Goal: Task Accomplishment & Management: Complete application form

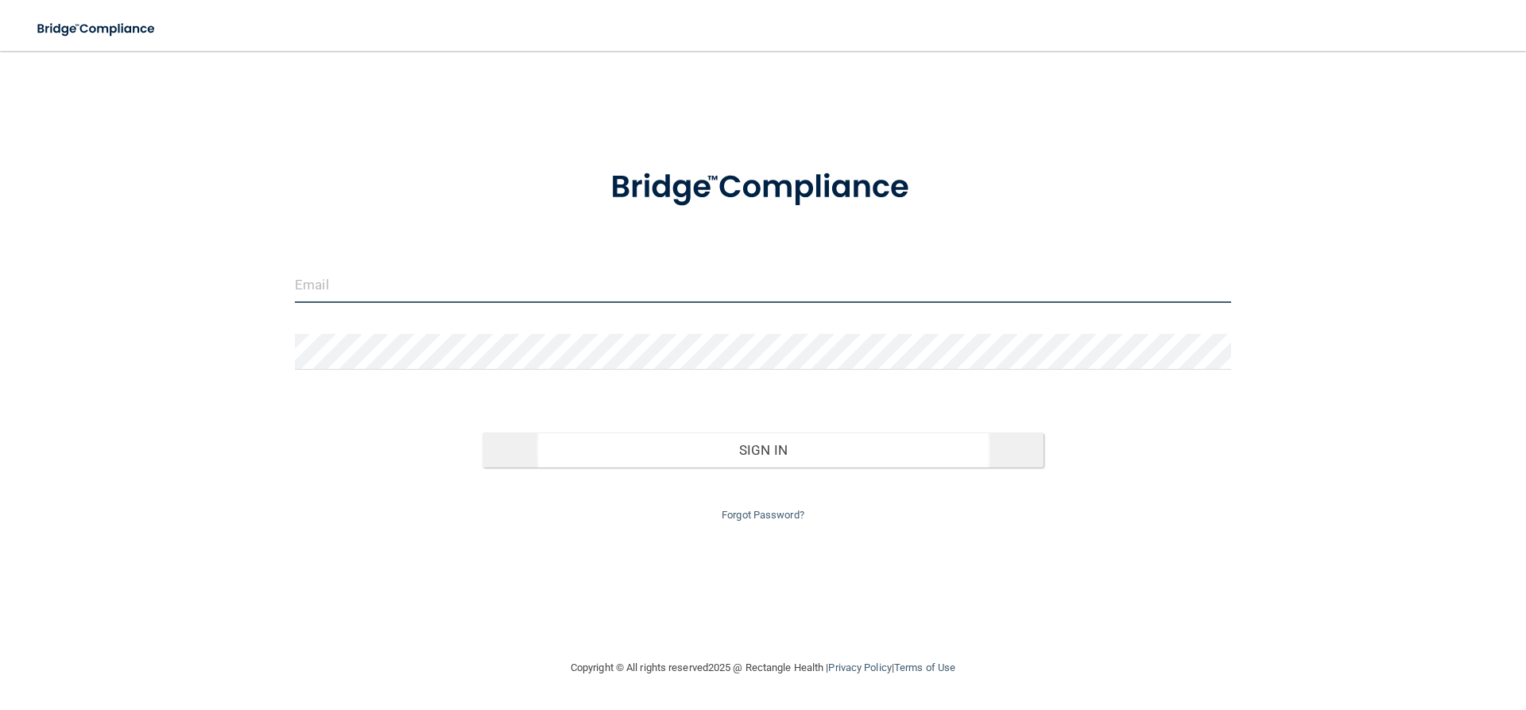
type input "[PERSON_NAME][EMAIL_ADDRESS][DOMAIN_NAME]"
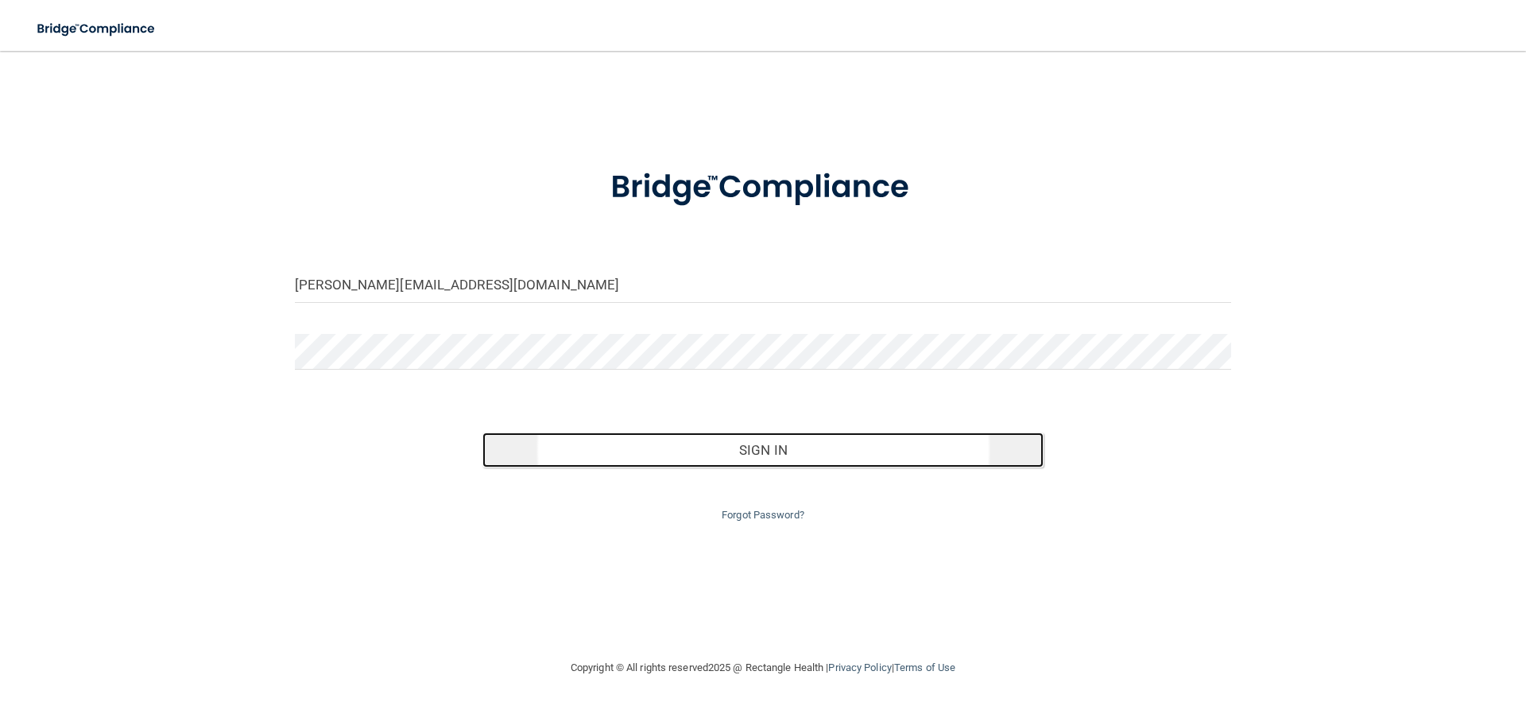
click at [756, 446] on button "Sign In" at bounding box center [763, 449] width 562 height 35
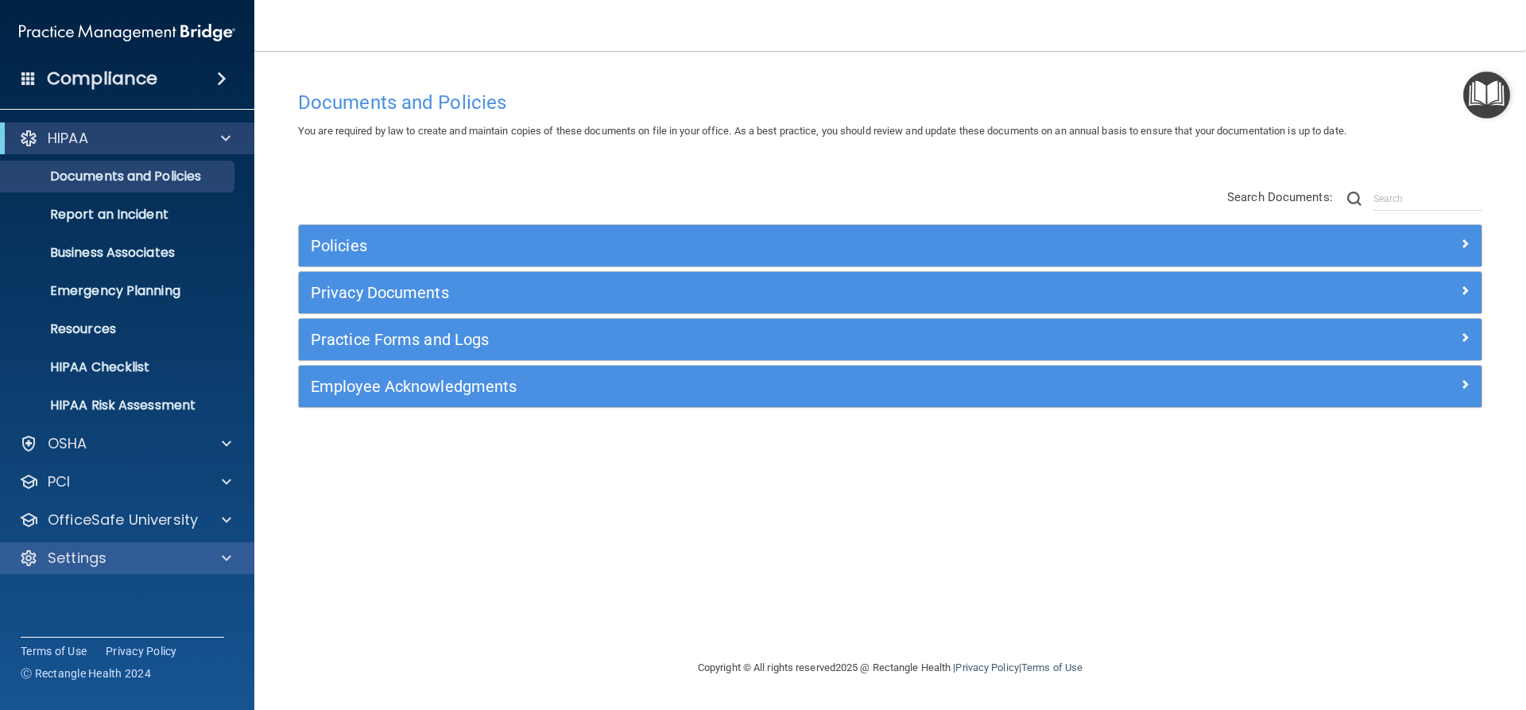
click at [186, 546] on div "Settings" at bounding box center [127, 558] width 255 height 32
click at [214, 556] on div at bounding box center [224, 557] width 40 height 19
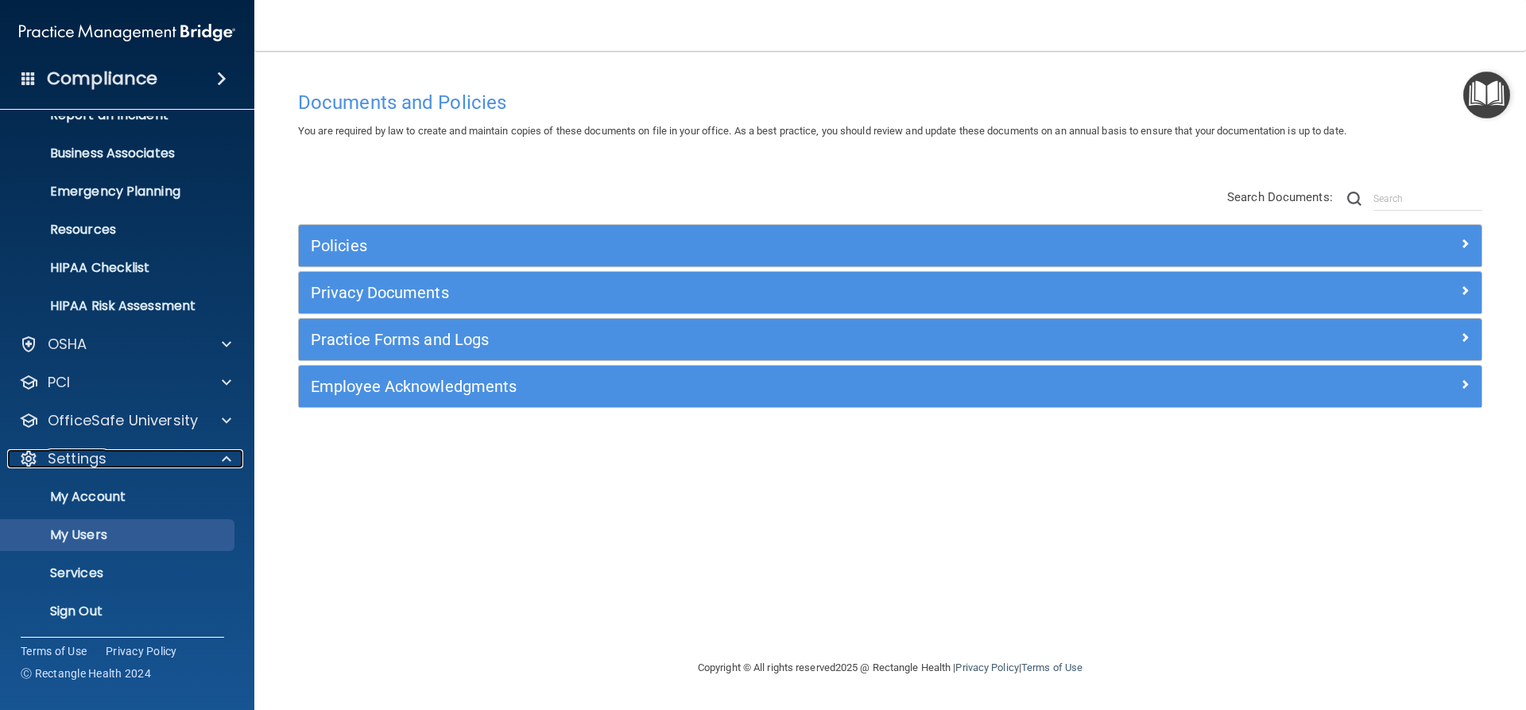
scroll to position [103, 0]
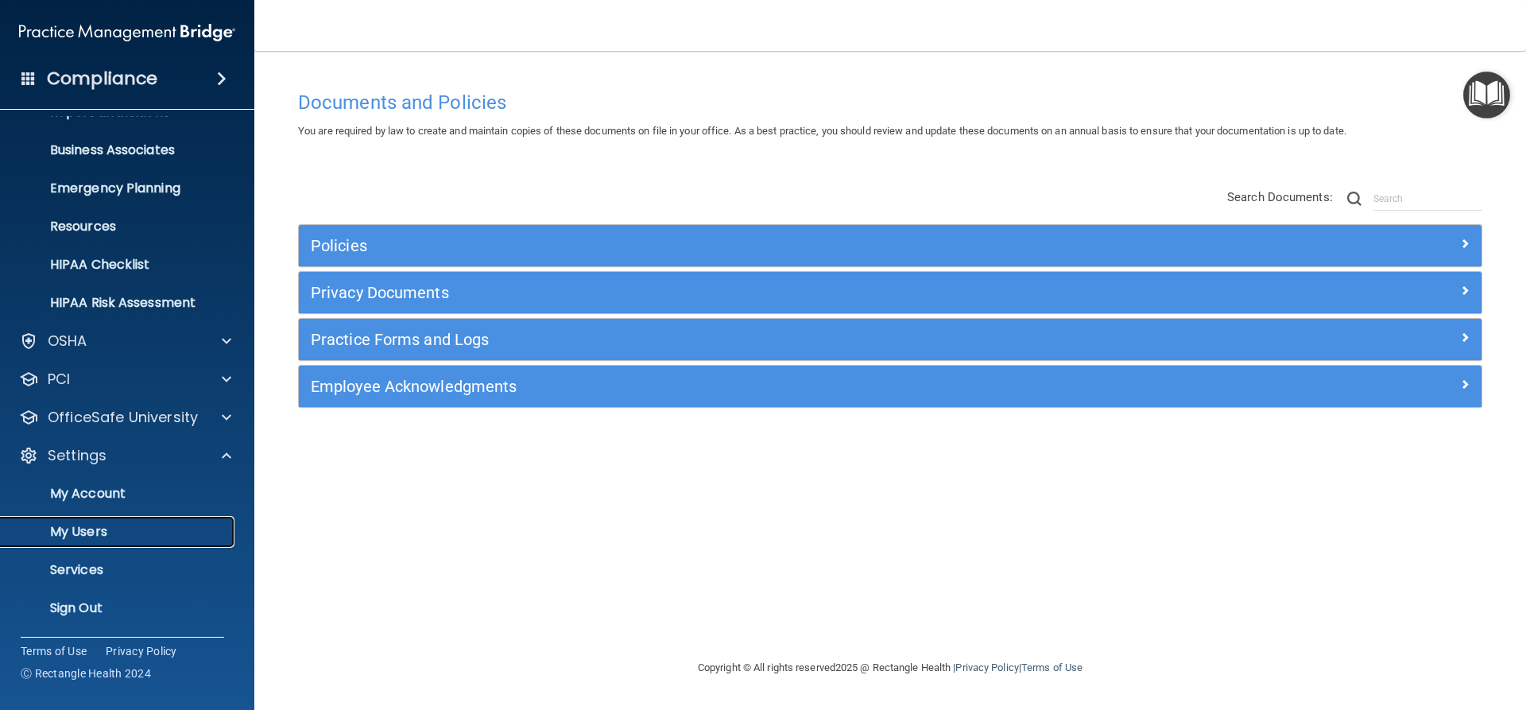
click at [93, 540] on p "My Users" at bounding box center [118, 532] width 217 height 16
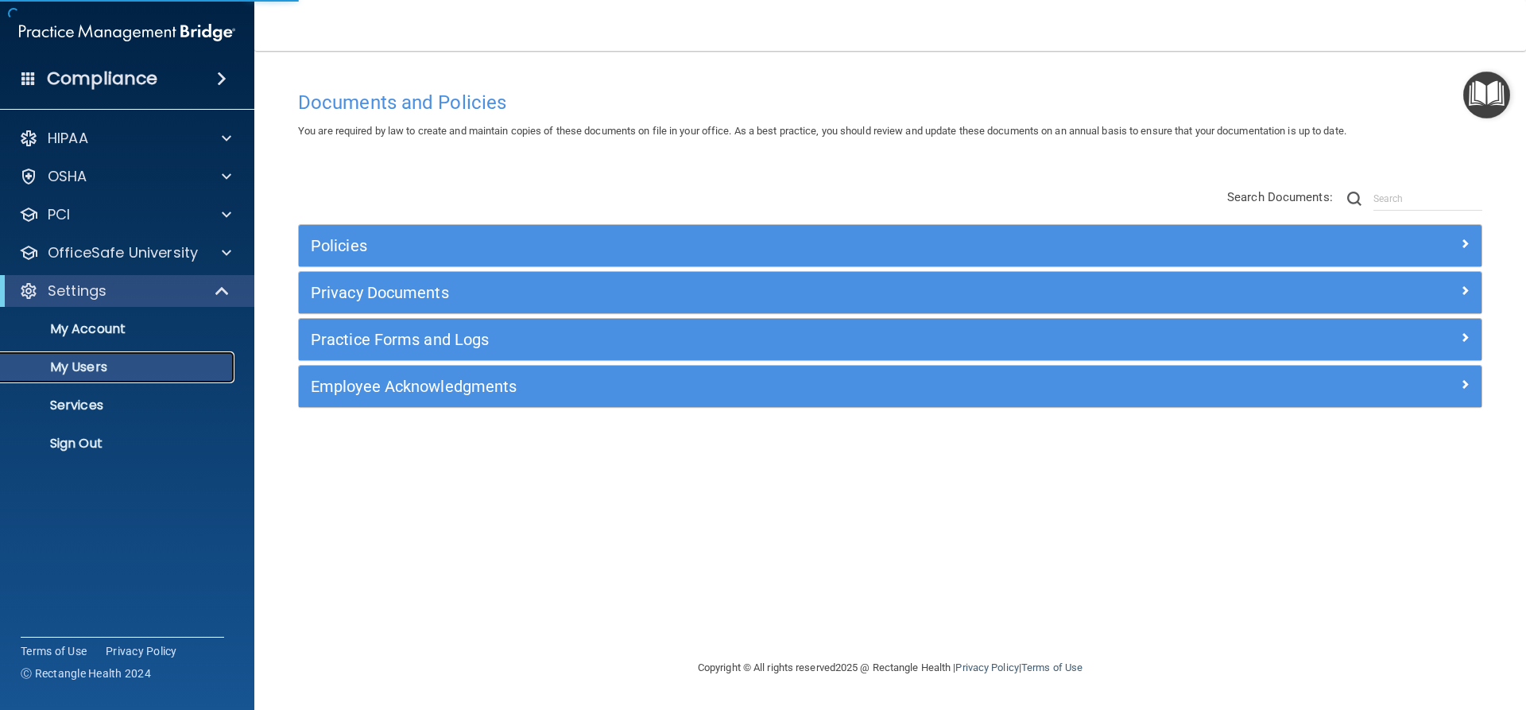
click at [99, 360] on p "My Users" at bounding box center [118, 367] width 217 height 16
select select "20"
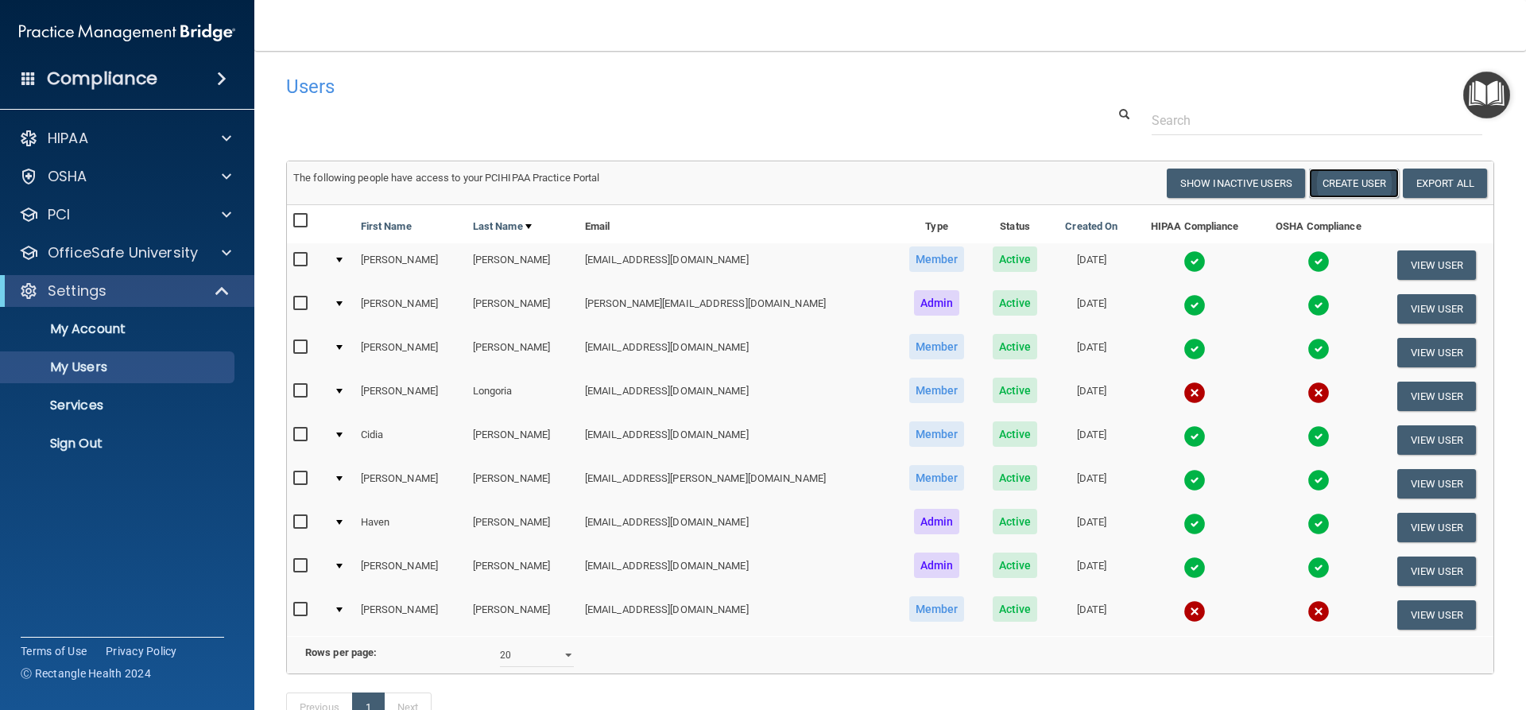
click at [1346, 180] on button "Create User" at bounding box center [1354, 182] width 90 height 29
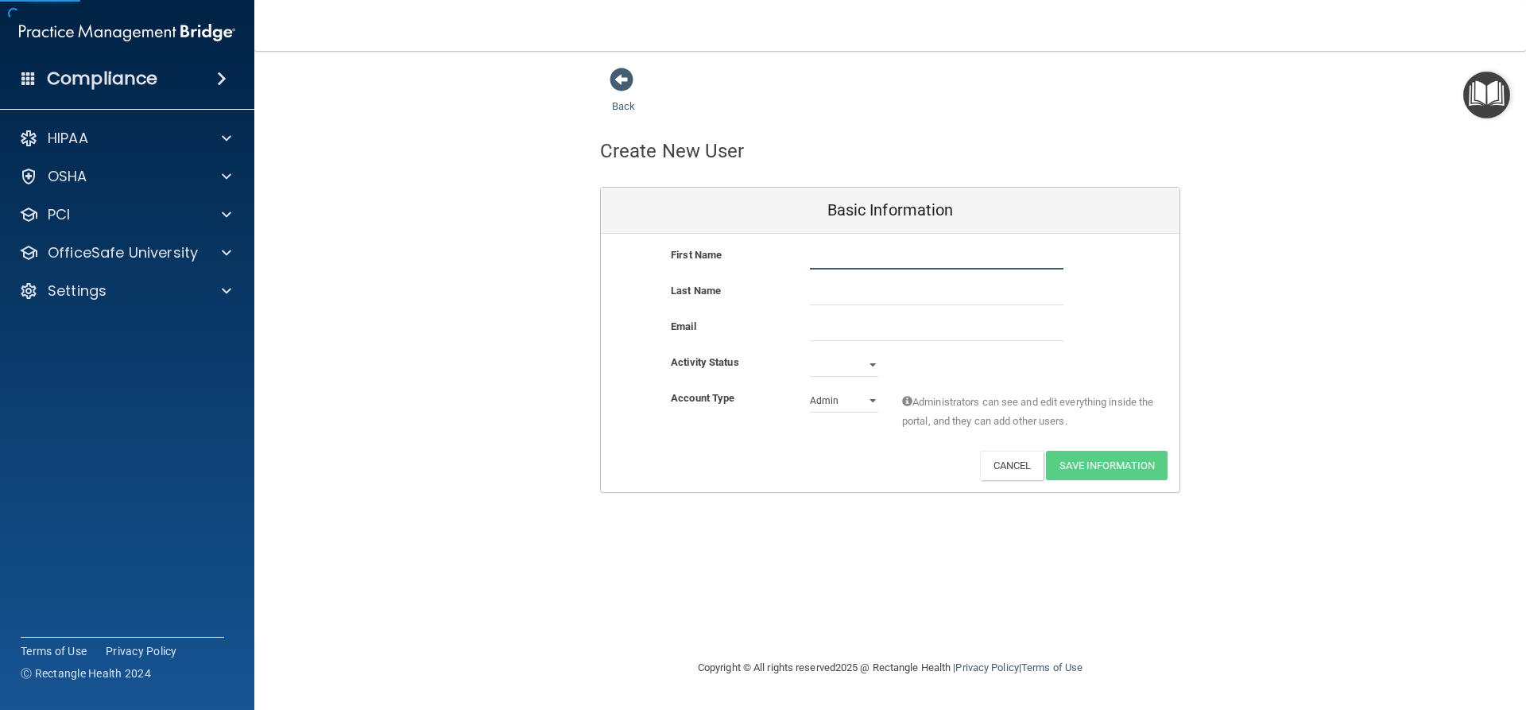
click at [848, 260] on input "text" at bounding box center [937, 258] width 254 height 24
type input "[PERSON_NAME]"
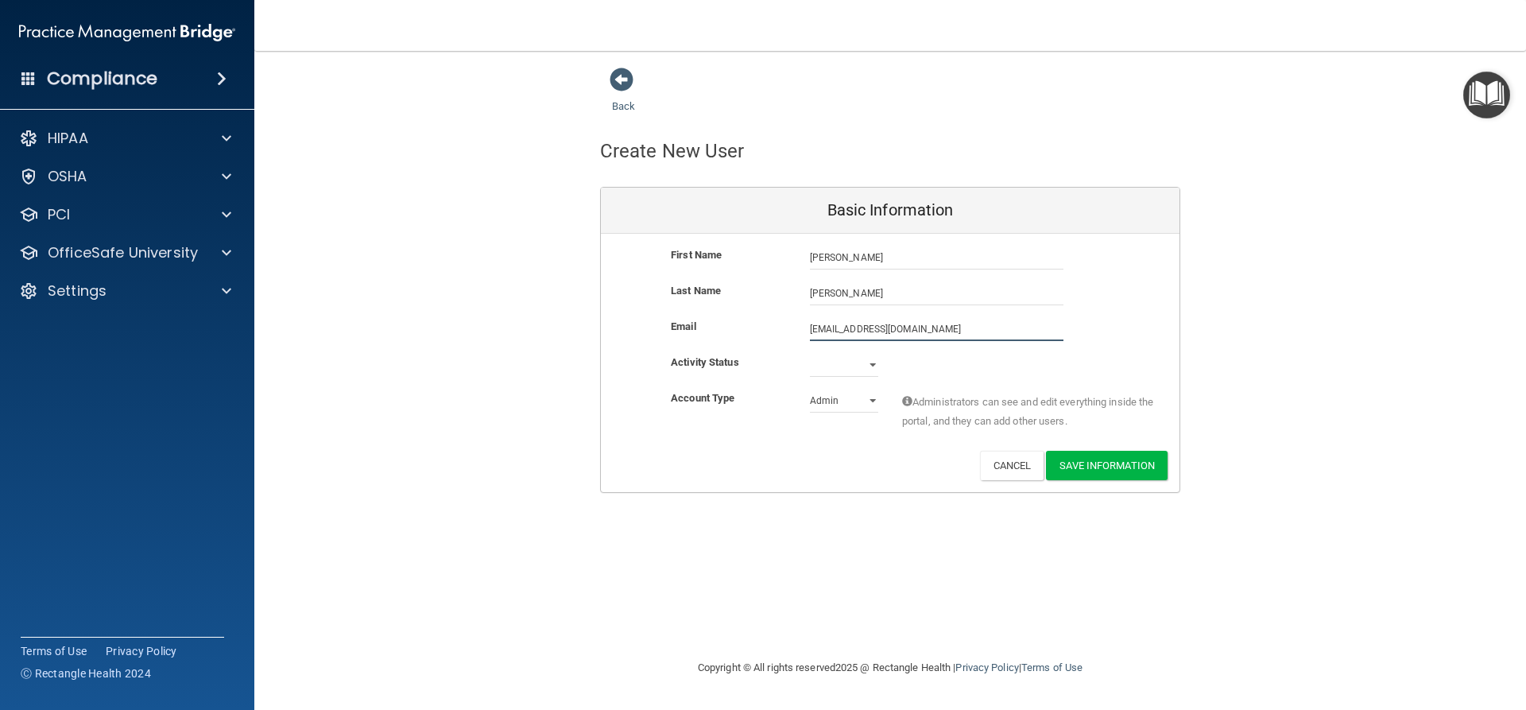
type input "[EMAIL_ADDRESS][DOMAIN_NAME]"
click at [870, 366] on select "Active Inactive" at bounding box center [844, 368] width 68 height 24
select select "active"
click at [810, 353] on select "Active Inactive" at bounding box center [844, 365] width 68 height 24
click at [835, 399] on select "Admin Member" at bounding box center [844, 401] width 68 height 24
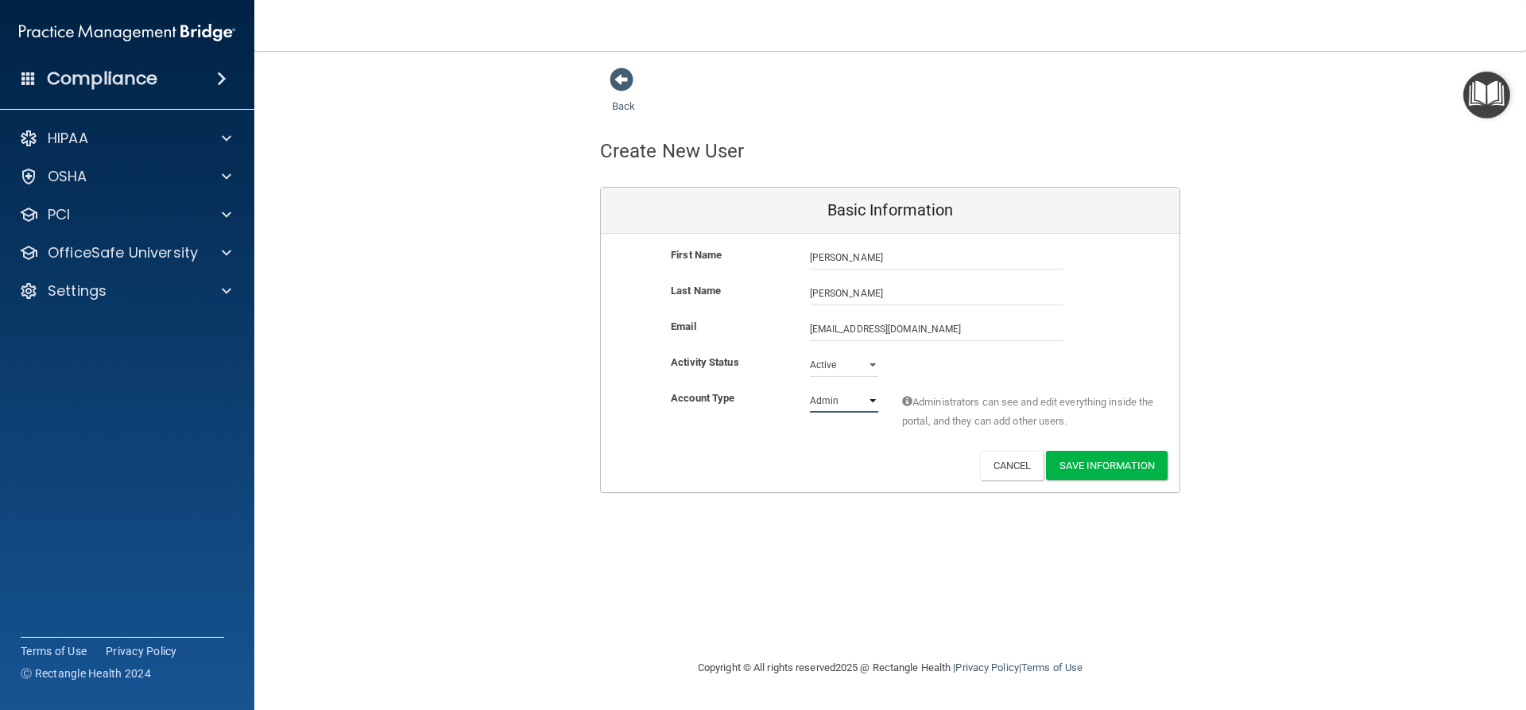
select select "practice_member"
click at [810, 389] on select "Admin Member" at bounding box center [844, 401] width 68 height 24
click at [1090, 467] on button "Save Information" at bounding box center [1107, 465] width 122 height 29
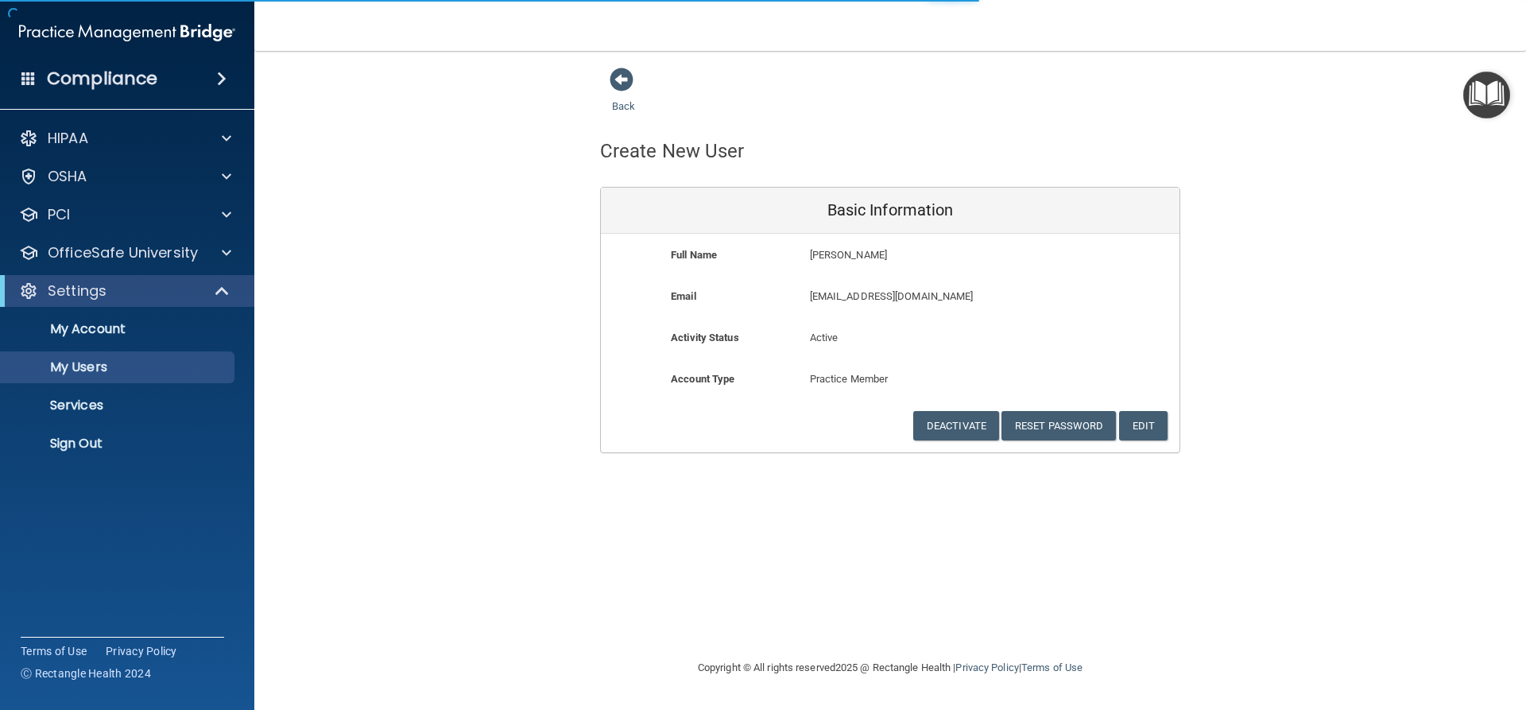
select select "20"
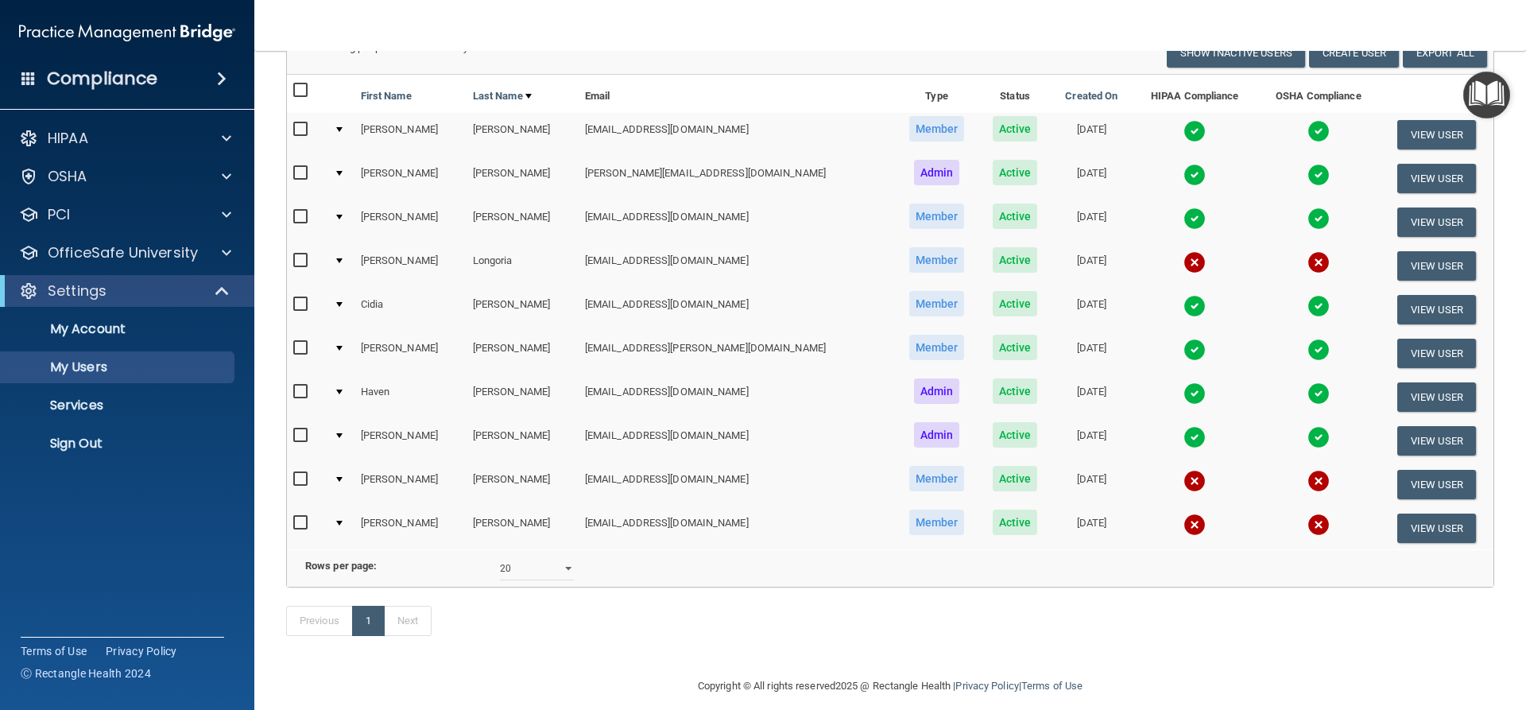
scroll to position [230, 0]
